Goal: Transaction & Acquisition: Register for event/course

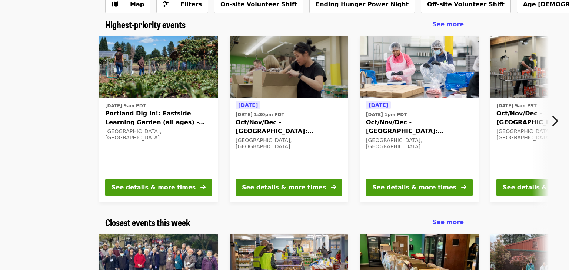
scroll to position [38, 0]
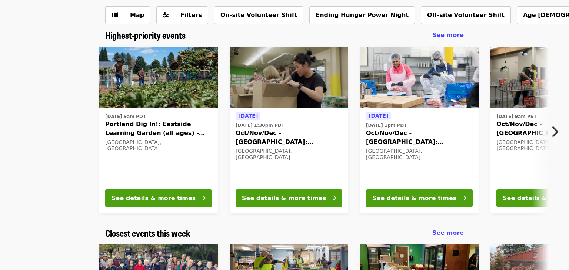
click at [554, 132] on icon "chevron-right icon" at bounding box center [553, 132] width 7 height 14
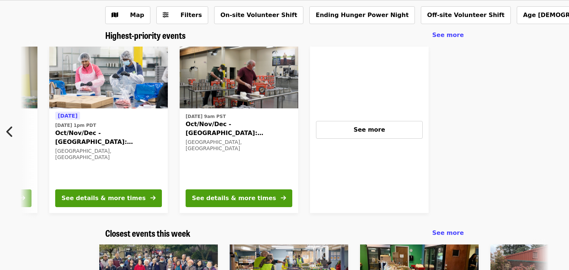
scroll to position [0, 332]
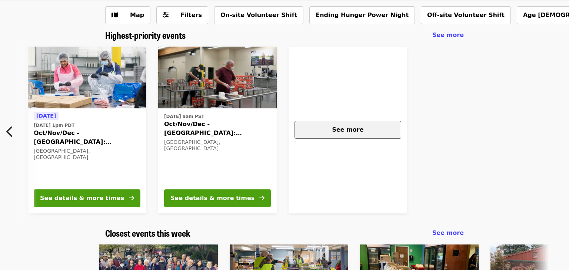
click at [332, 132] on div "See more" at bounding box center [348, 129] width 94 height 9
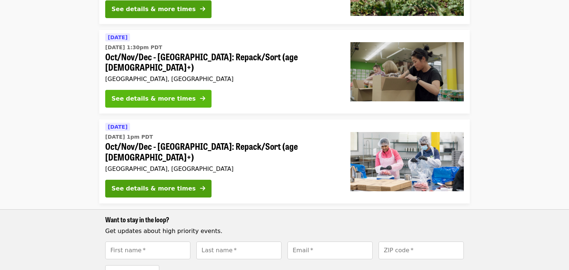
scroll to position [136, 0]
click at [173, 94] on div "See details & more times" at bounding box center [153, 98] width 84 height 9
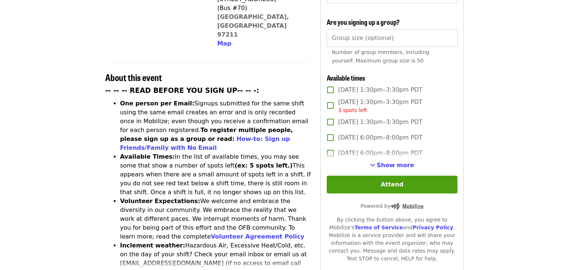
scroll to position [225, 0]
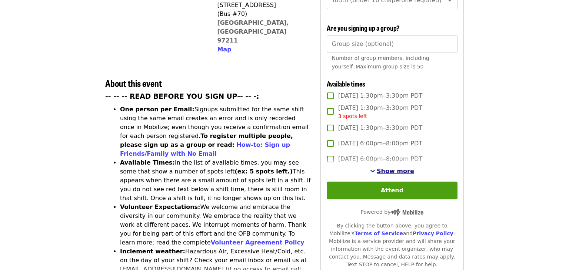
click at [391, 168] on span "Show more" at bounding box center [394, 171] width 37 height 7
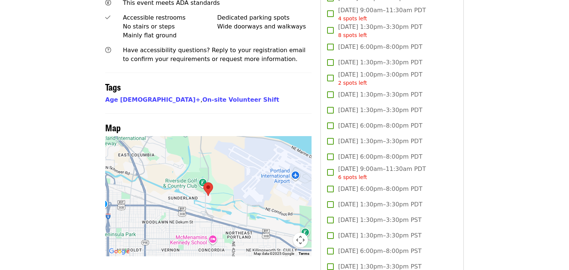
scroll to position [543, 0]
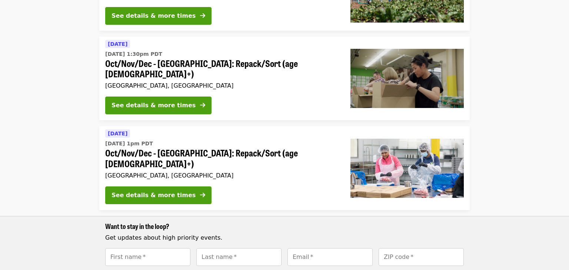
scroll to position [182, 0]
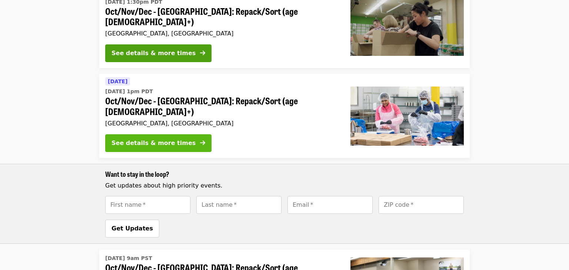
click at [157, 139] on div "See details & more times" at bounding box center [153, 143] width 84 height 9
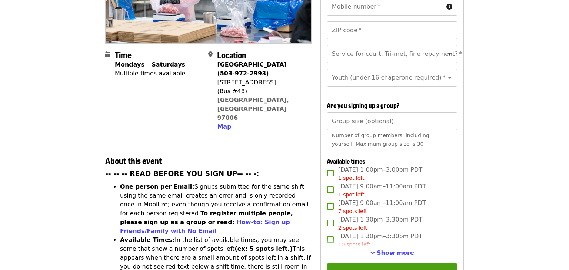
scroll to position [235, 0]
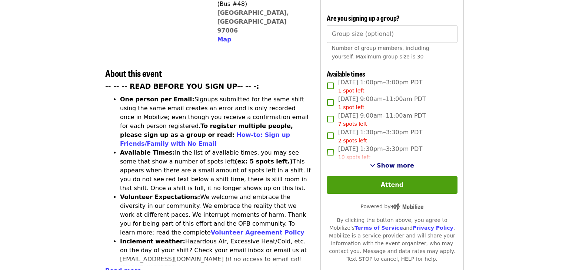
click at [391, 162] on span "Show more" at bounding box center [394, 165] width 37 height 7
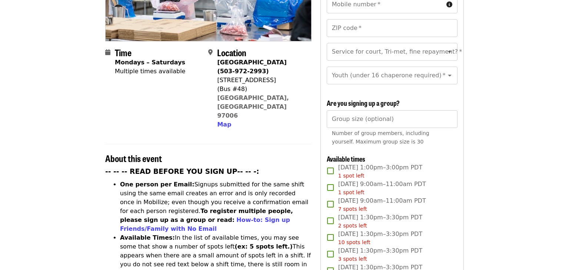
scroll to position [185, 0]
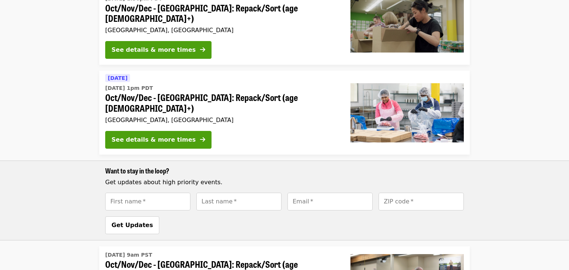
scroll to position [182, 0]
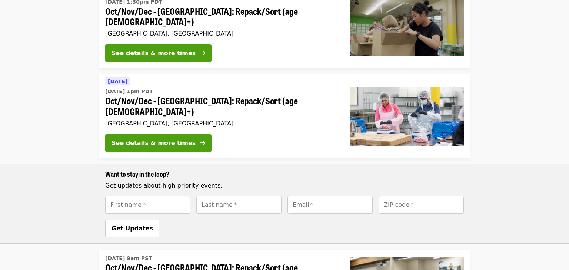
click at [215, 95] on span "Oct/Nov/Dec - [GEOGRAPHIC_DATA]: Repack/Sort (age [DEMOGRAPHIC_DATA]+)" at bounding box center [221, 105] width 233 height 21
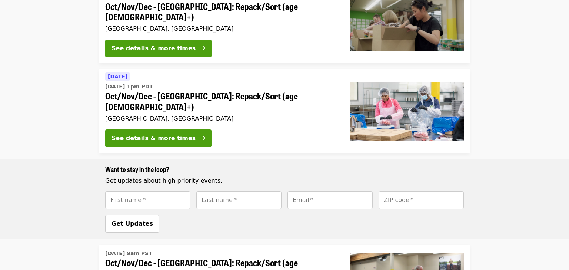
scroll to position [181, 0]
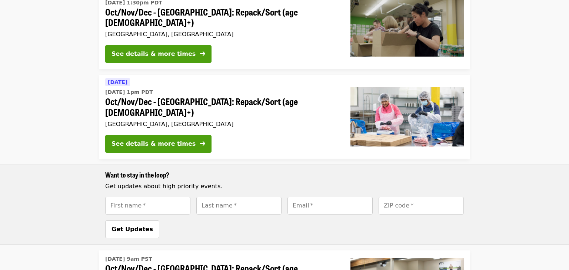
click at [264, 121] on div "[GEOGRAPHIC_DATA], [GEOGRAPHIC_DATA]" at bounding box center [221, 124] width 233 height 7
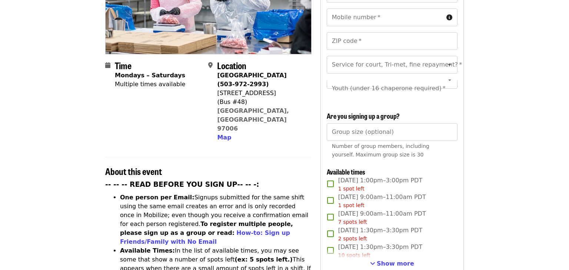
scroll to position [228, 0]
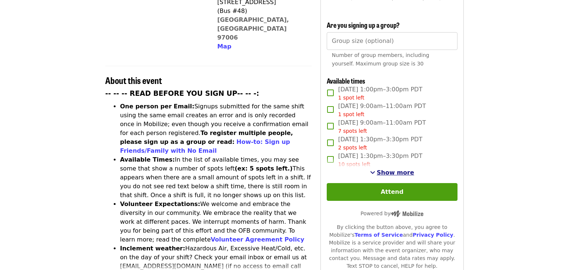
click at [390, 169] on span "Show more" at bounding box center [394, 172] width 37 height 7
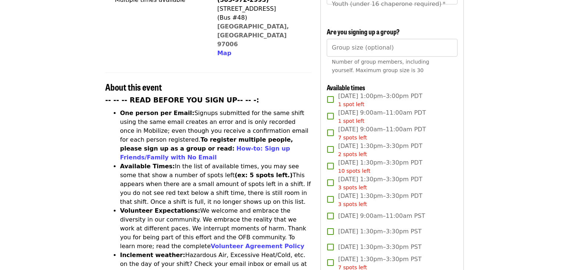
scroll to position [219, 0]
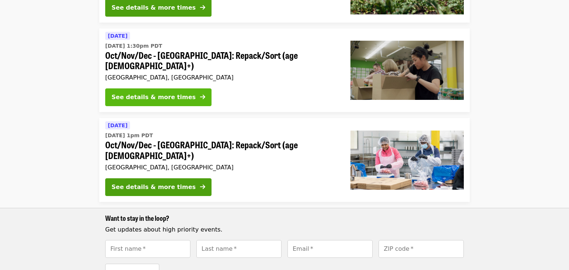
scroll to position [132, 0]
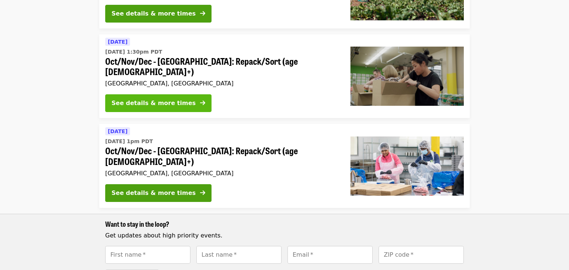
click at [155, 99] on div "See details & more times" at bounding box center [153, 103] width 84 height 9
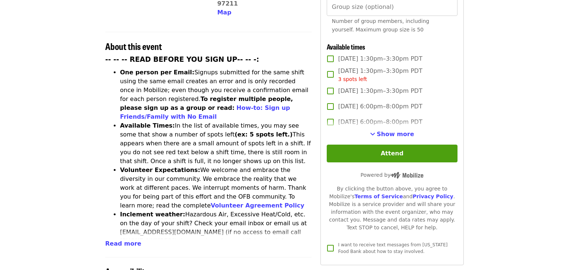
scroll to position [254, 0]
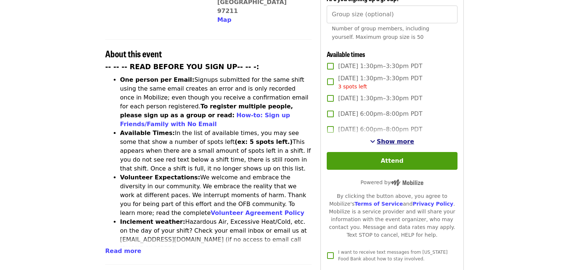
click at [393, 138] on span "Show more" at bounding box center [394, 141] width 37 height 7
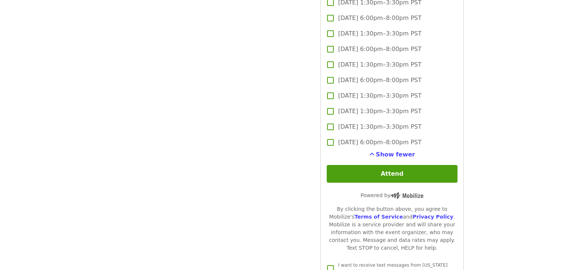
scroll to position [1510, 0]
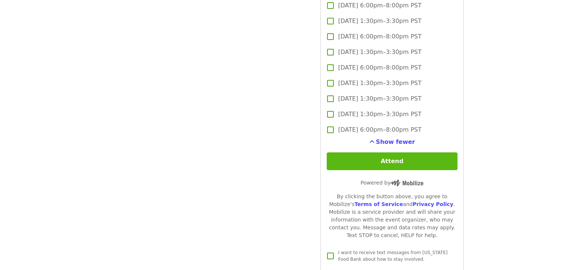
click at [402, 153] on button "Attend" at bounding box center [391, 162] width 131 height 18
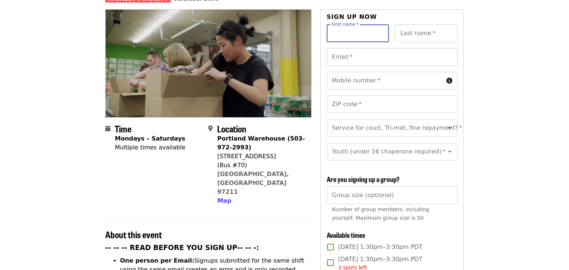
scroll to position [63, 0]
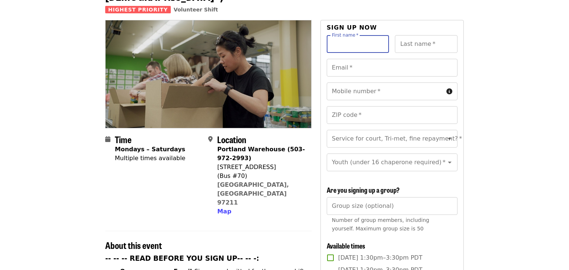
click at [352, 35] on input "First name   *" at bounding box center [357, 44] width 63 height 18
click at [358, 36] on input "First name   *" at bounding box center [357, 44] width 63 height 18
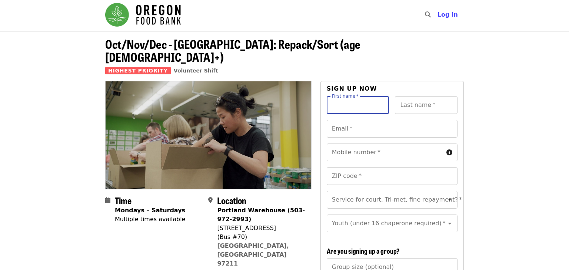
scroll to position [0, 0]
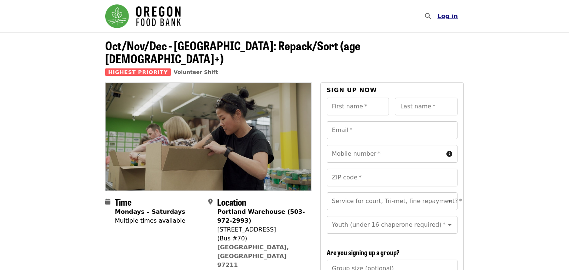
click at [448, 17] on span "Log in" at bounding box center [447, 16] width 20 height 7
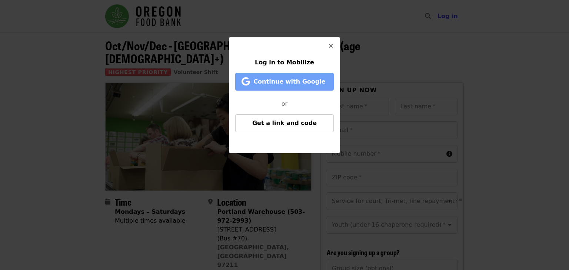
click at [296, 82] on span "Continue with Google" at bounding box center [289, 81] width 72 height 7
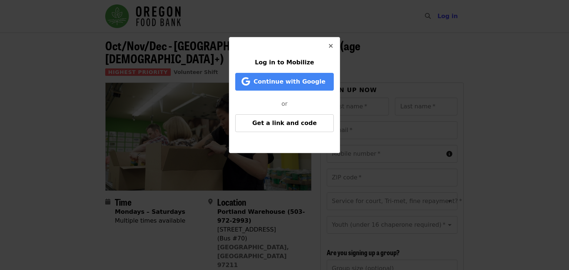
click at [332, 46] on icon "times icon" at bounding box center [330, 46] width 4 height 7
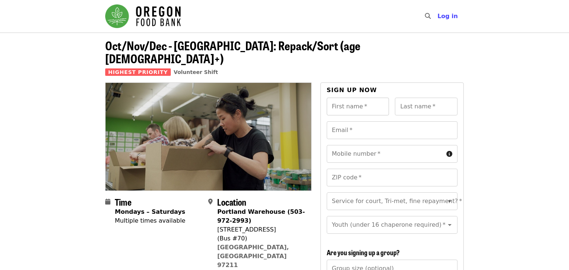
click at [354, 98] on div "First name   * First name *" at bounding box center [357, 107] width 63 height 18
type input "****"
type input "*****"
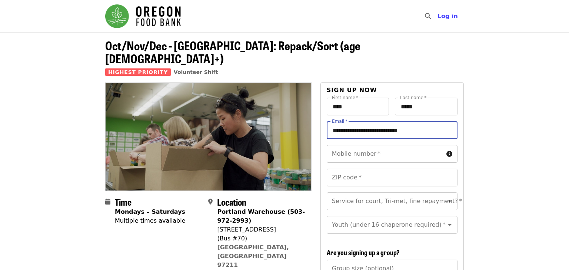
type input "**********"
click at [401, 145] on input "Mobile number   *" at bounding box center [384, 154] width 117 height 18
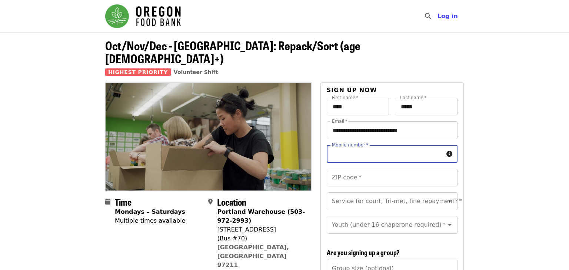
click at [398, 145] on input "Mobile number   *" at bounding box center [384, 154] width 117 height 18
type input "**********"
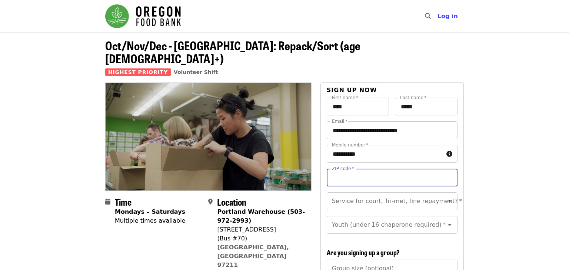
click at [385, 169] on input "ZIP code   *" at bounding box center [391, 178] width 131 height 18
click at [448, 221] on icon "Open" at bounding box center [449, 225] width 9 height 9
type input "*****"
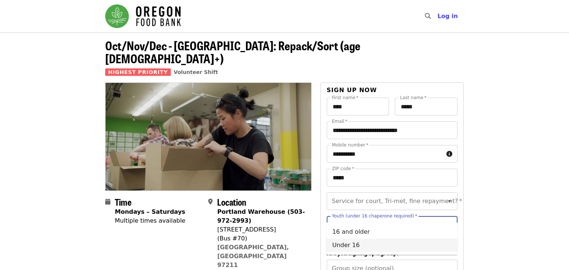
click at [356, 248] on li "Under 16" at bounding box center [391, 245] width 131 height 13
type input "********"
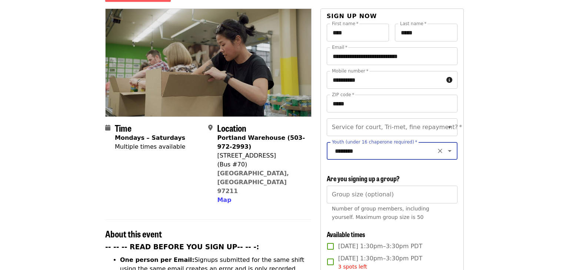
scroll to position [74, 0]
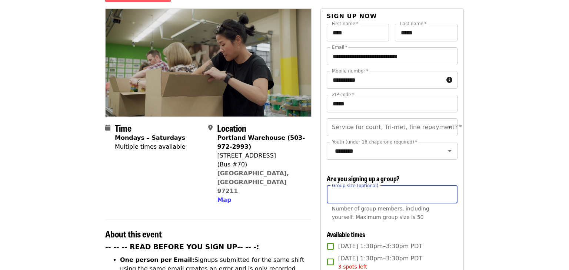
click at [385, 186] on input "Group size (optional)" at bounding box center [391, 195] width 131 height 18
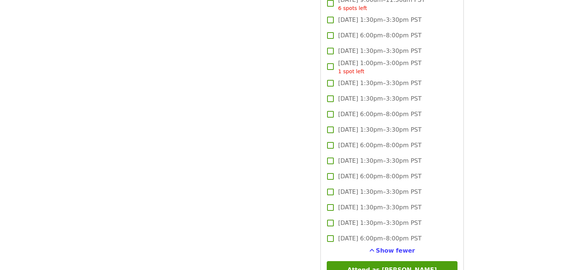
scroll to position [1460, 0]
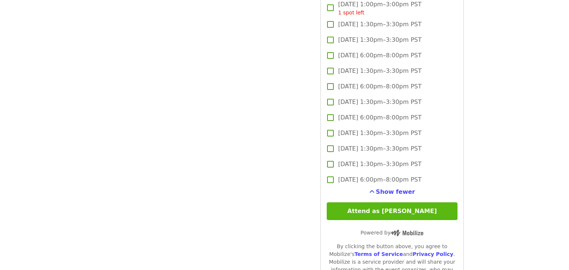
type input "*"
click at [412, 202] on button "Attend as [PERSON_NAME]" at bounding box center [391, 211] width 131 height 18
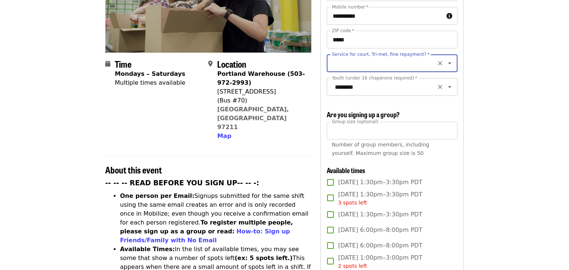
scroll to position [138, 0]
click at [441, 62] on icon "Clear" at bounding box center [440, 64] width 4 height 4
click at [451, 59] on icon "Open" at bounding box center [449, 63] width 9 height 9
click at [340, 74] on li "No" at bounding box center [391, 70] width 131 height 13
type input "**"
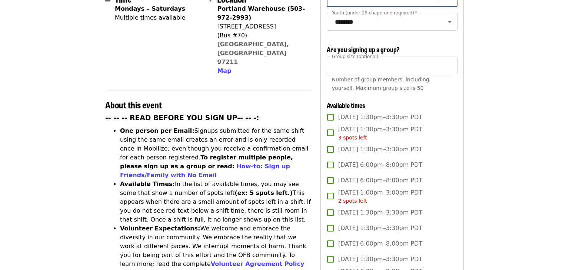
scroll to position [199, 0]
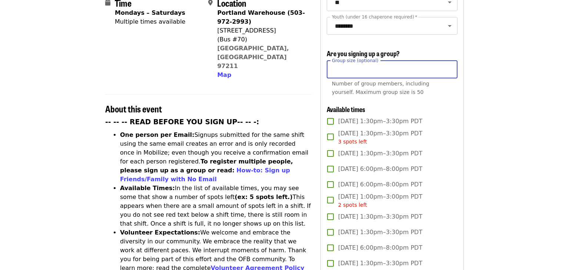
drag, startPoint x: 340, startPoint y: 55, endPoint x: 333, endPoint y: 55, distance: 7.0
click at [333, 61] on input "*" at bounding box center [391, 70] width 131 height 18
type input "*"
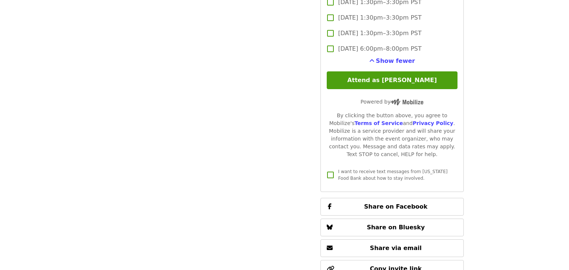
scroll to position [1590, 0]
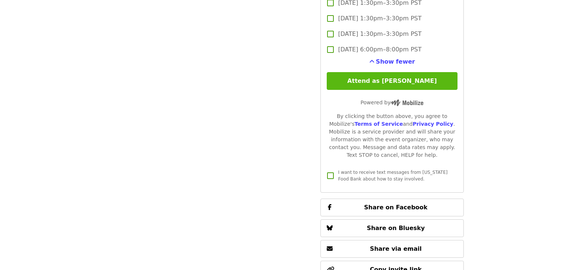
click at [391, 72] on button "Attend as [PERSON_NAME]" at bounding box center [391, 81] width 131 height 18
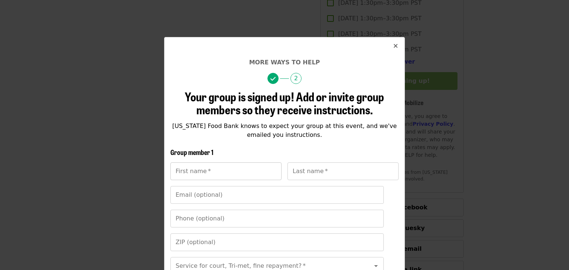
click at [231, 171] on input "First name   *" at bounding box center [225, 171] width 111 height 18
click at [263, 172] on input "First name   *" at bounding box center [225, 171] width 111 height 18
click at [275, 169] on input "First name   *" at bounding box center [225, 171] width 111 height 18
click at [236, 171] on input "First name   *" at bounding box center [225, 171] width 111 height 18
type input "****"
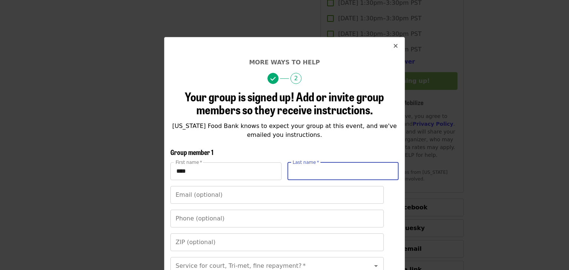
click at [304, 177] on input "Last name   *" at bounding box center [342, 171] width 111 height 18
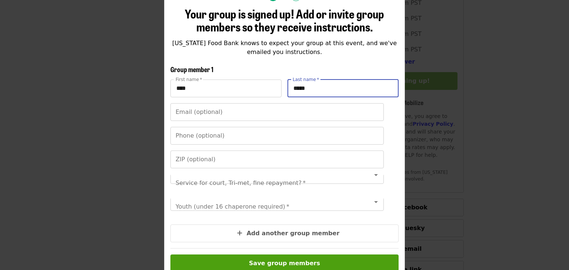
scroll to position [8, 0]
type input "*****"
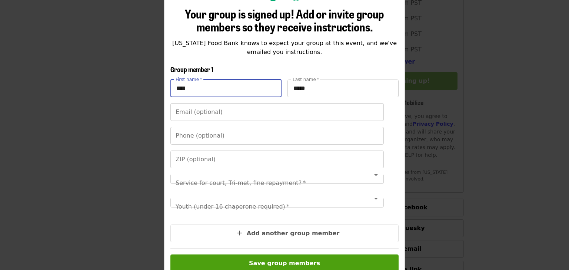
drag, startPoint x: 198, startPoint y: 89, endPoint x: 162, endPoint y: 86, distance: 36.4
click at [162, 86] on div "More ways to help 2 Your group is signed up! Add or invite group members so the…" at bounding box center [284, 135] width 569 height 270
type input "********"
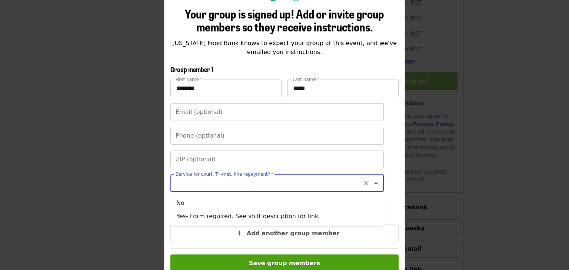
click at [355, 176] on input "Service for court, Tri-met, fine repayment?   *" at bounding box center [267, 183] width 183 height 14
click at [216, 201] on li "No" at bounding box center [276, 203] width 213 height 13
type input "**"
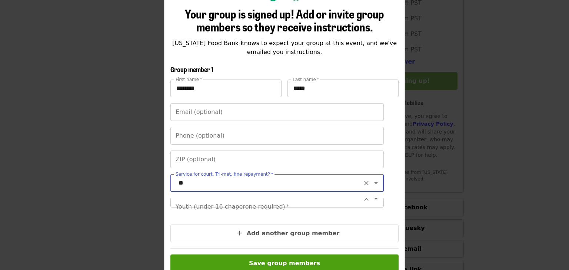
click at [346, 206] on div "Youth (under 16 chaperone required) *" at bounding box center [276, 207] width 213 height 18
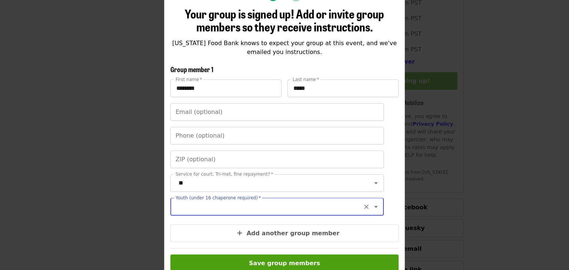
click at [365, 208] on icon "Clear" at bounding box center [366, 207] width 4 height 4
click at [267, 214] on div "Youth (under 16 chaperone required) *" at bounding box center [276, 207] width 213 height 18
click at [367, 207] on icon "Clear" at bounding box center [366, 207] width 4 height 4
click at [375, 206] on icon "Open" at bounding box center [376, 207] width 4 height 2
click at [207, 229] on li "16 and older" at bounding box center [276, 226] width 213 height 13
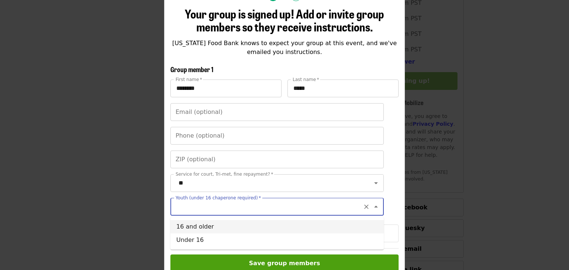
type input "**********"
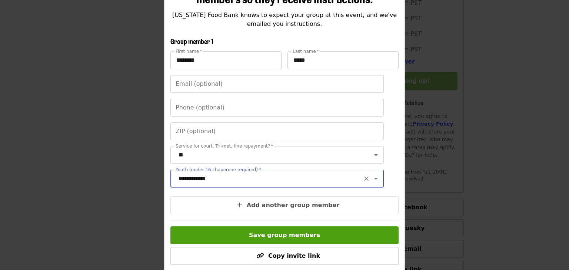
scroll to position [160, 0]
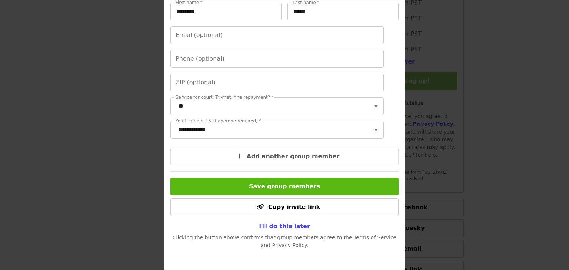
click at [287, 188] on span "Save group members" at bounding box center [284, 186] width 71 height 7
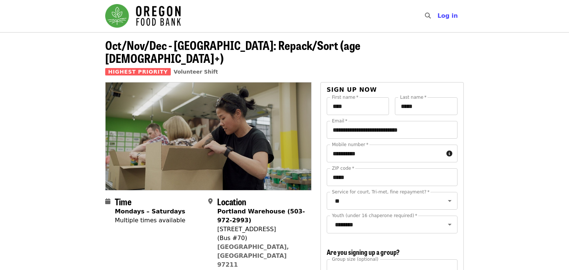
scroll to position [0, 0]
click at [448, 15] on span "Log in" at bounding box center [447, 16] width 20 height 7
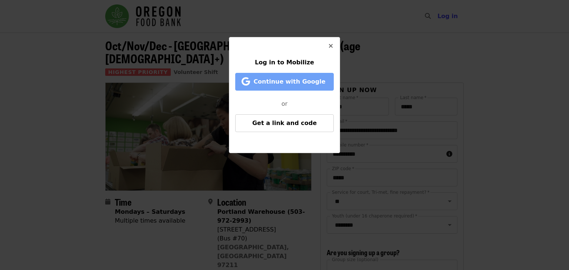
click at [281, 82] on span "Continue with Google" at bounding box center [289, 81] width 72 height 7
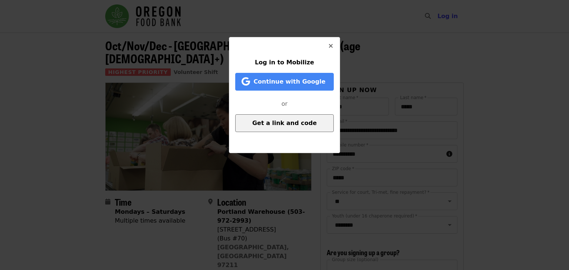
click at [289, 125] on span "Get a link and code" at bounding box center [284, 123] width 64 height 7
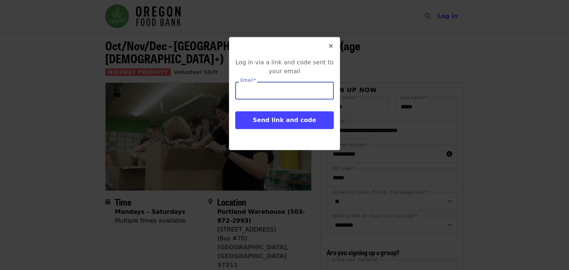
click at [269, 96] on input "Email   *" at bounding box center [284, 91] width 98 height 18
type input "**********"
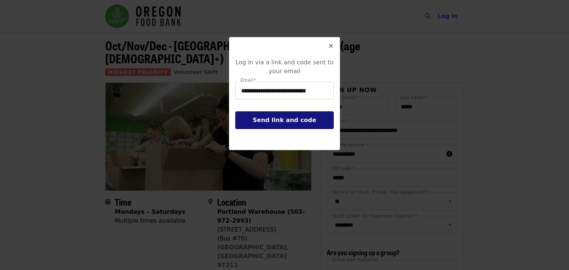
click at [284, 123] on span "Send link and code" at bounding box center [283, 120] width 63 height 7
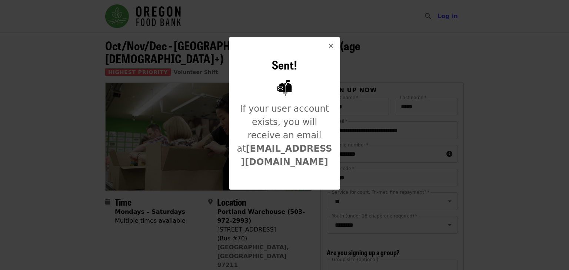
click at [332, 47] on icon "times icon" at bounding box center [330, 46] width 4 height 7
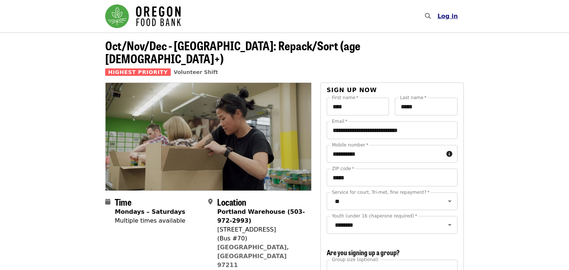
click at [452, 17] on span "Log in" at bounding box center [447, 16] width 20 height 7
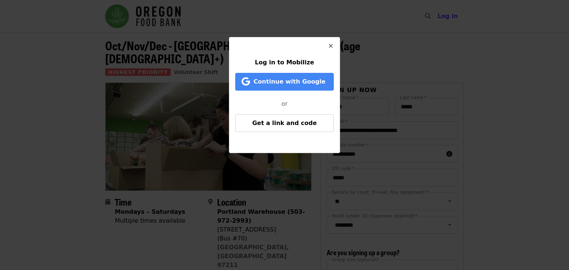
click at [333, 46] on button "Close" at bounding box center [331, 46] width 18 height 18
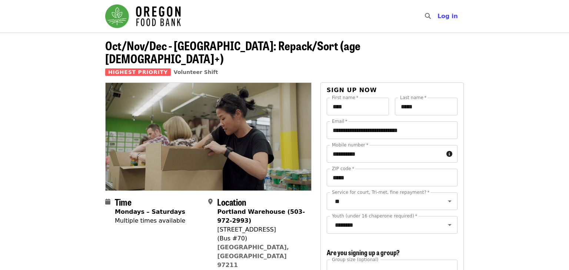
click at [201, 47] on span "Oct/Nov/Dec - [GEOGRAPHIC_DATA]: Repack/Sort (age [DEMOGRAPHIC_DATA]+)" at bounding box center [232, 52] width 255 height 30
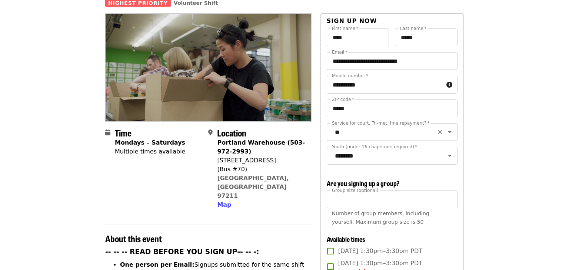
scroll to position [25, 0]
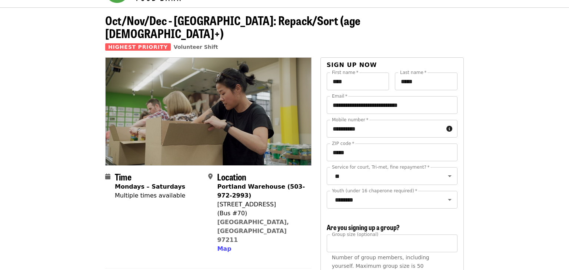
click at [249, 186] on div "Portland Warehouse (503-972-2993)" at bounding box center [261, 191] width 88 height 18
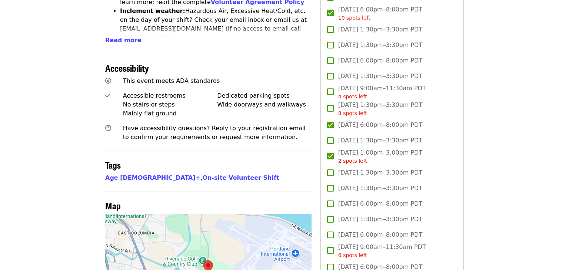
scroll to position [536, 0]
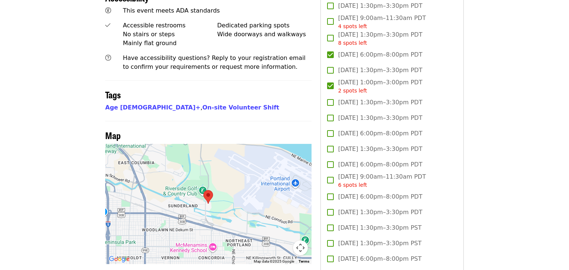
click at [207, 187] on img at bounding box center [208, 197] width 16 height 20
click at [209, 187] on img at bounding box center [208, 197] width 16 height 20
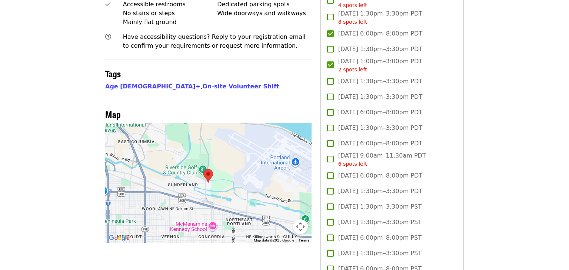
scroll to position [553, 0]
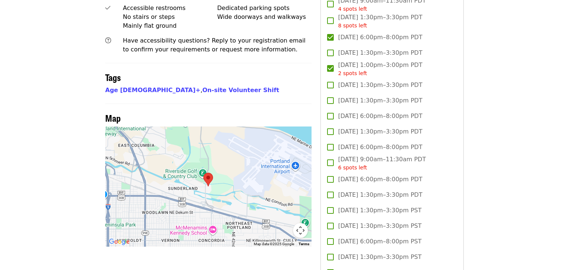
click at [207, 170] on img at bounding box center [208, 180] width 16 height 20
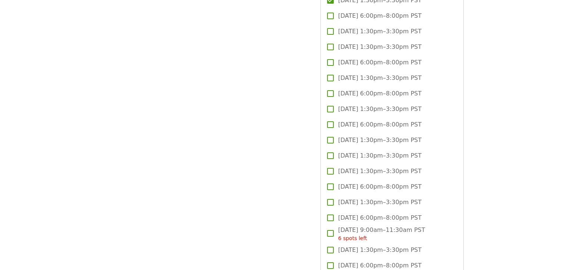
scroll to position [1120, 0]
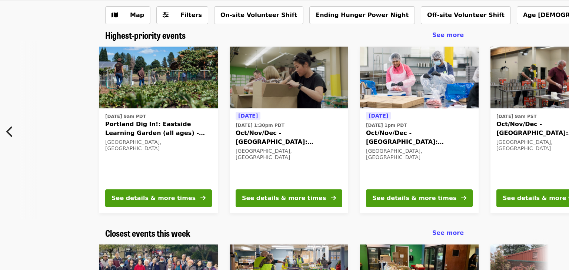
scroll to position [0, 332]
